Goal: Information Seeking & Learning: Learn about a topic

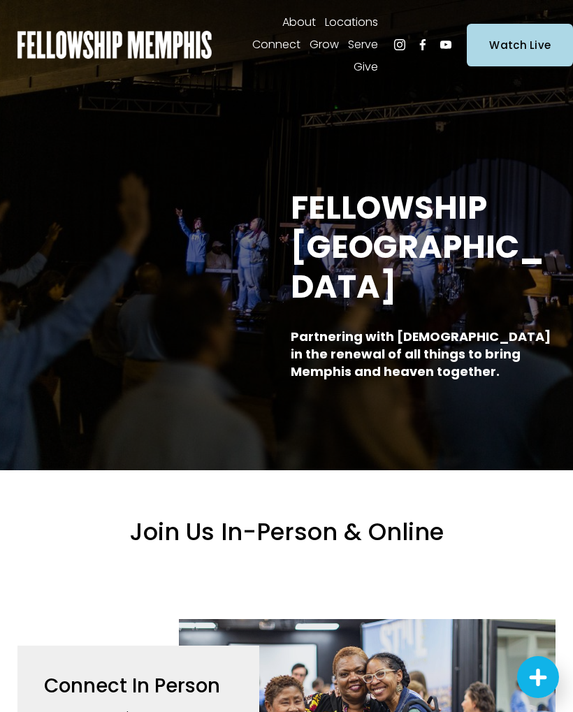
click at [0, 0] on div at bounding box center [0, 0] width 0 height 0
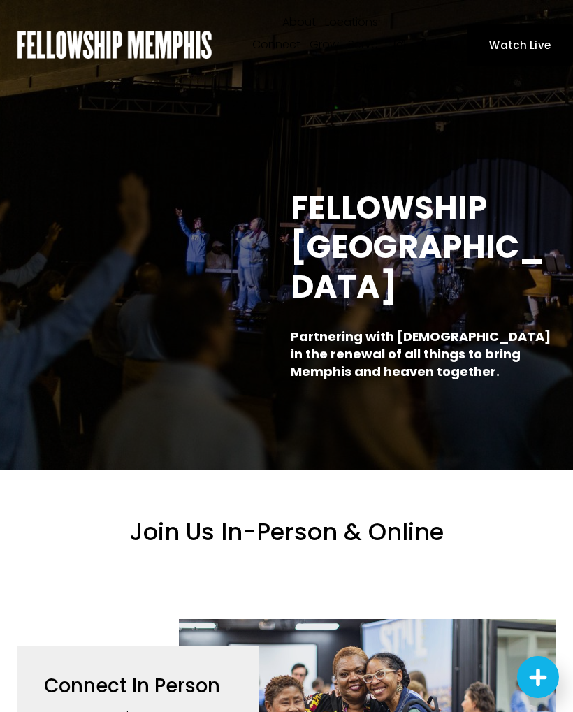
click at [250, 355] on link "Folder: Grow" at bounding box center [286, 351] width 129 height 34
click at [272, 407] on link "Blog" at bounding box center [286, 404] width 73 height 34
click at [232, 540] on link "Podcasts" at bounding box center [287, 541] width 156 height 34
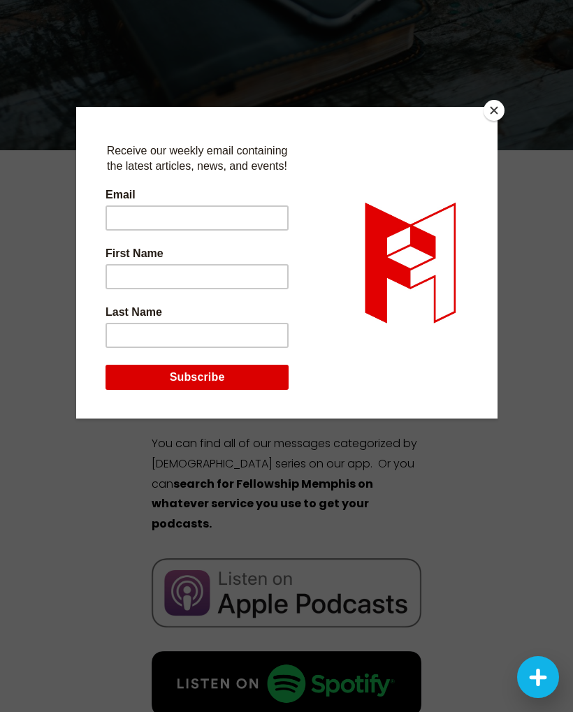
scroll to position [319, 0]
click at [498, 113] on button "Close" at bounding box center [494, 110] width 21 height 21
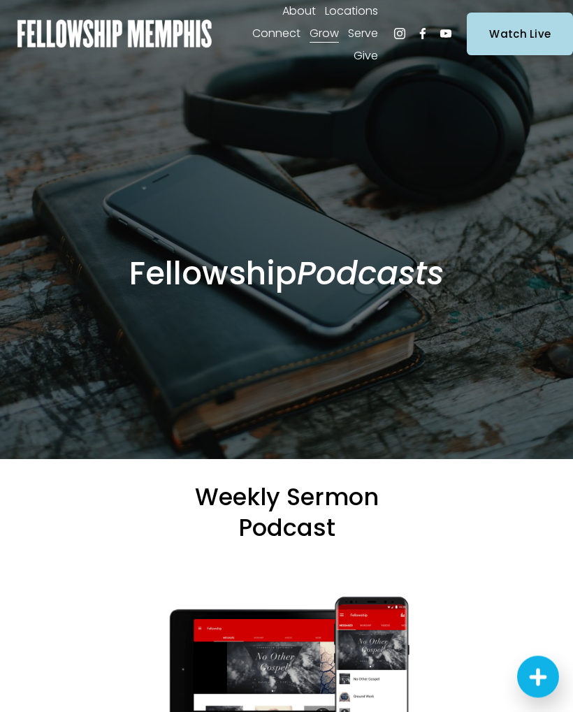
scroll to position [0, 0]
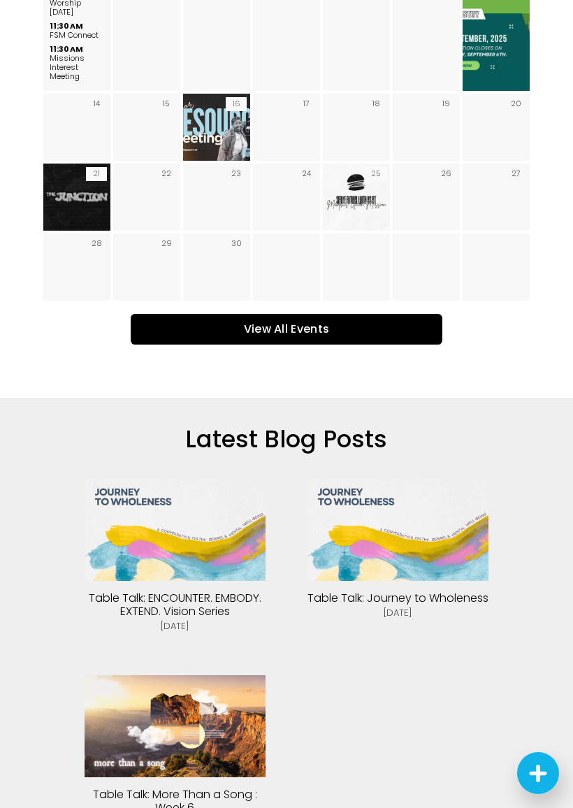
scroll to position [2174, 0]
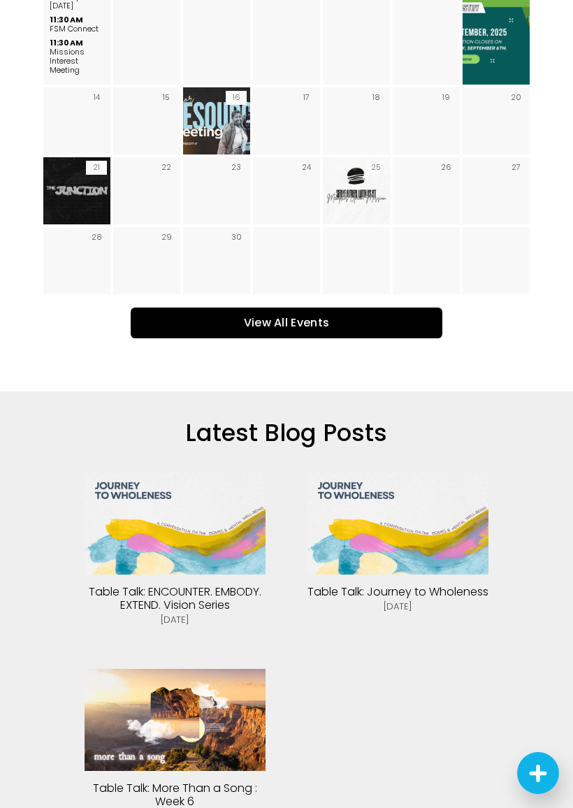
click at [160, 521] on img at bounding box center [175, 523] width 181 height 102
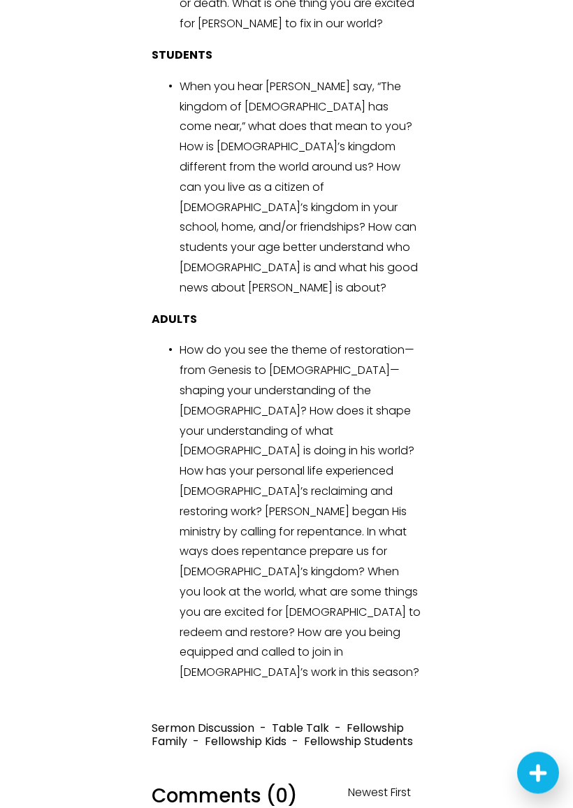
scroll to position [3081, 0]
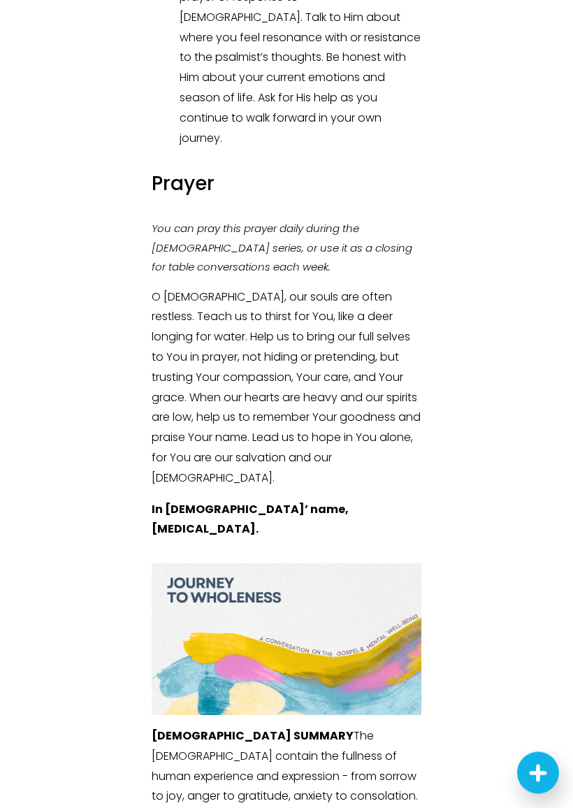
scroll to position [1380, 0]
click at [448, 616] on article "Table Talk: Journey to Wholeness [DATE] Written By [PERSON_NAME] A Conversation…" at bounding box center [286, 565] width 573 height 3692
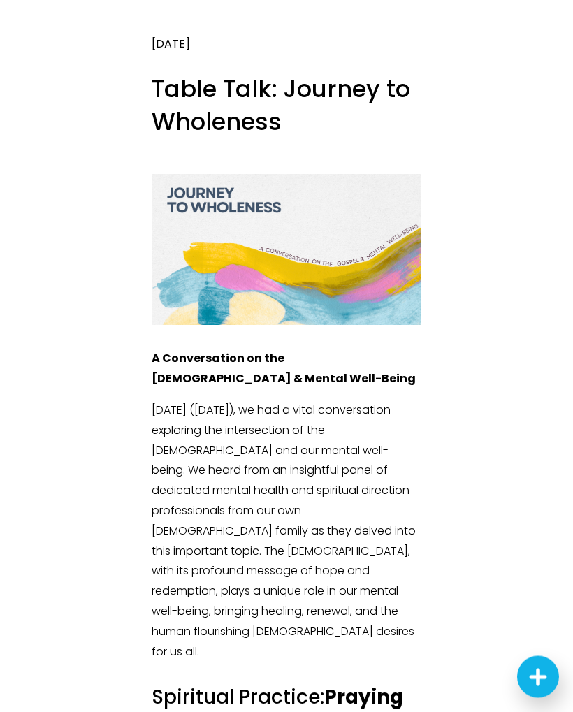
scroll to position [0, 0]
